Goal: Transaction & Acquisition: Purchase product/service

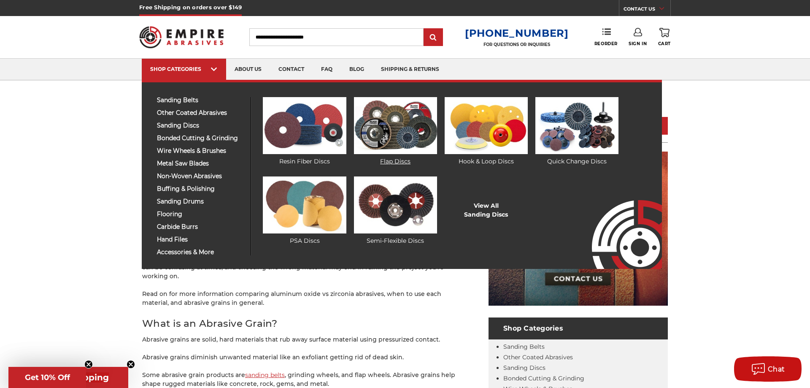
click at [397, 130] on img at bounding box center [395, 125] width 83 height 57
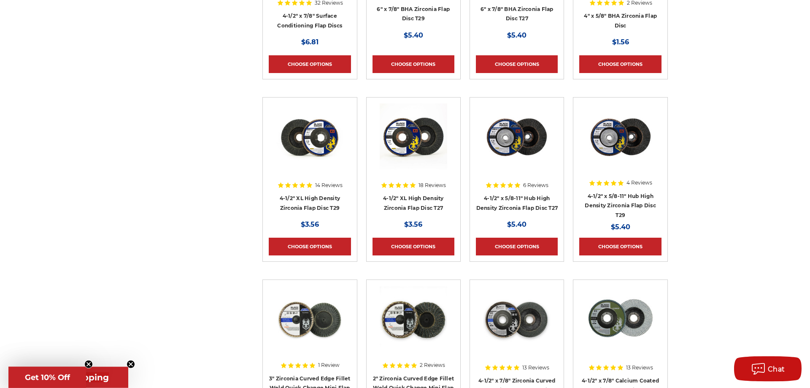
scroll to position [456, 0]
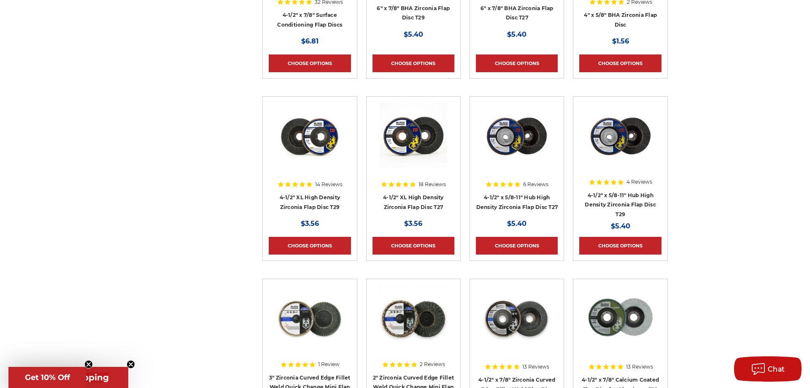
click at [610, 141] on img at bounding box center [621, 137] width 68 height 68
